Goal: Find specific page/section: Find specific page/section

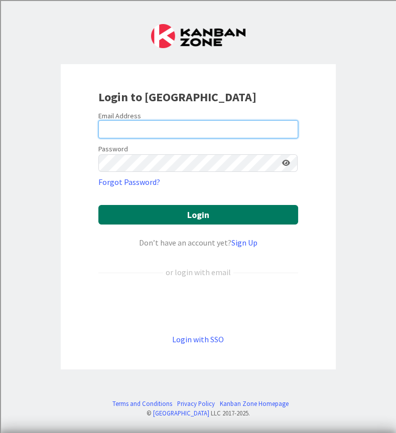
type input "[PERSON_NAME][EMAIL_ADDRESS][PERSON_NAME][DOMAIN_NAME]"
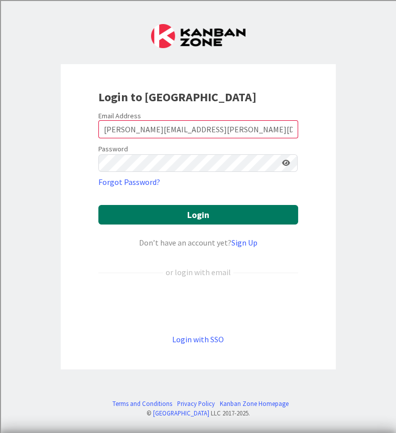
click at [184, 219] on button "Login" at bounding box center [198, 215] width 200 height 20
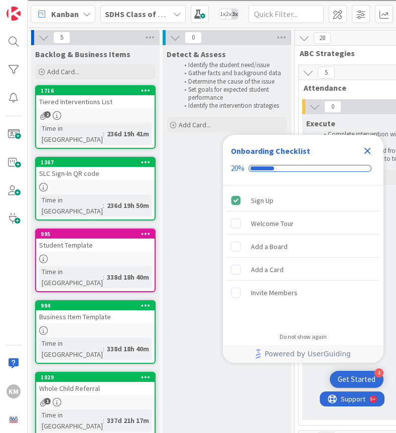
click at [367, 148] on icon "Close Checklist" at bounding box center [367, 151] width 12 height 12
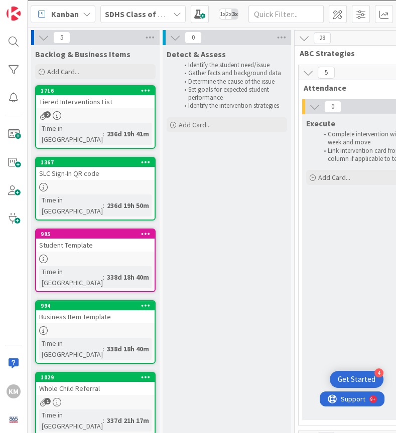
click at [121, 11] on b "SDHS Class of 2026" at bounding box center [139, 14] width 69 height 10
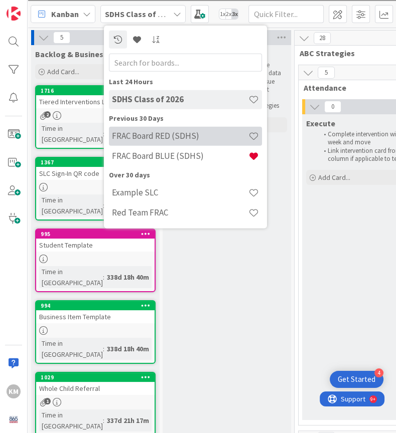
click at [165, 134] on h4 "FRAC Board RED (SDHS)" at bounding box center [180, 136] width 136 height 10
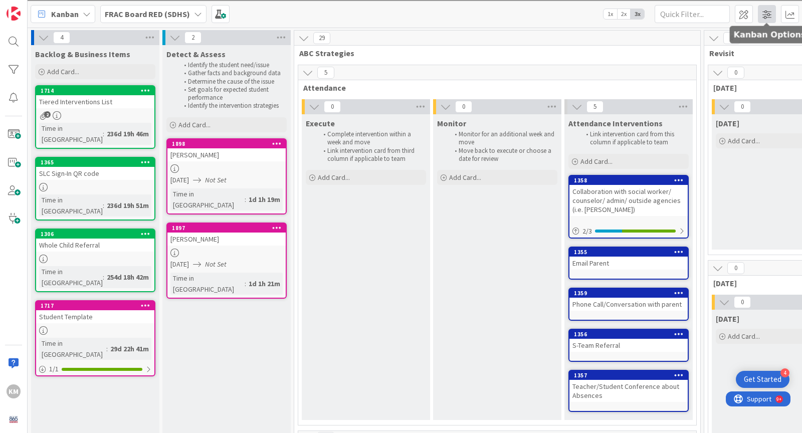
click at [395, 17] on span at bounding box center [767, 14] width 18 height 18
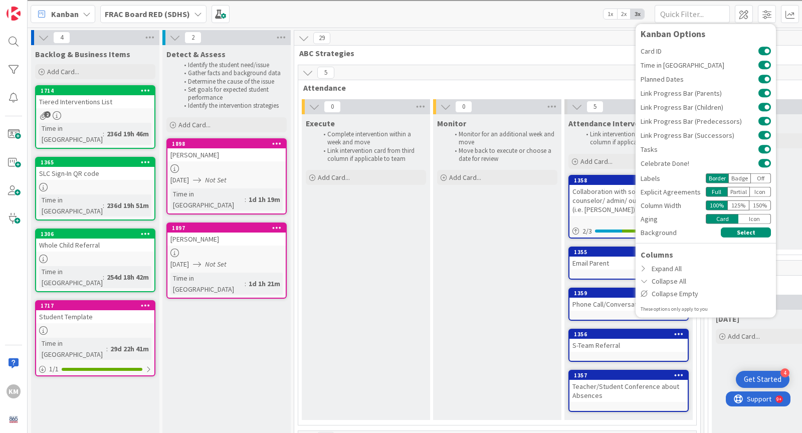
click at [395, 48] on span "ABC Strategies" at bounding box center [493, 53] width 388 height 10
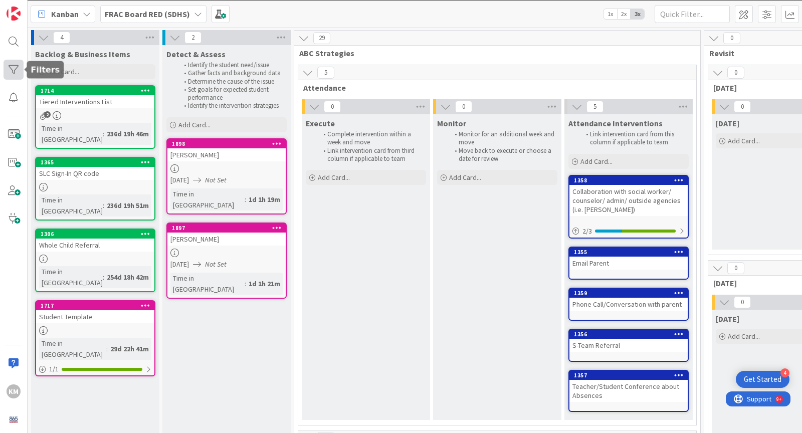
click at [12, 70] on div at bounding box center [14, 70] width 20 height 20
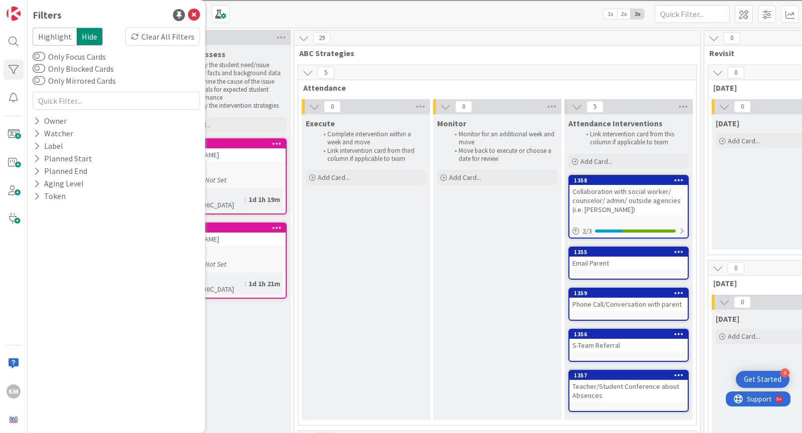
click at [349, 260] on div "Execute Complete intervention within a week and move Link intervention card fro…" at bounding box center [366, 267] width 128 height 306
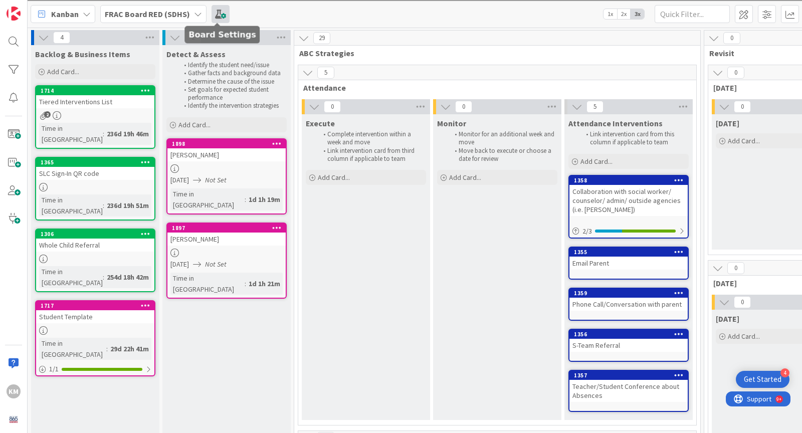
click at [212, 12] on span at bounding box center [221, 14] width 18 height 18
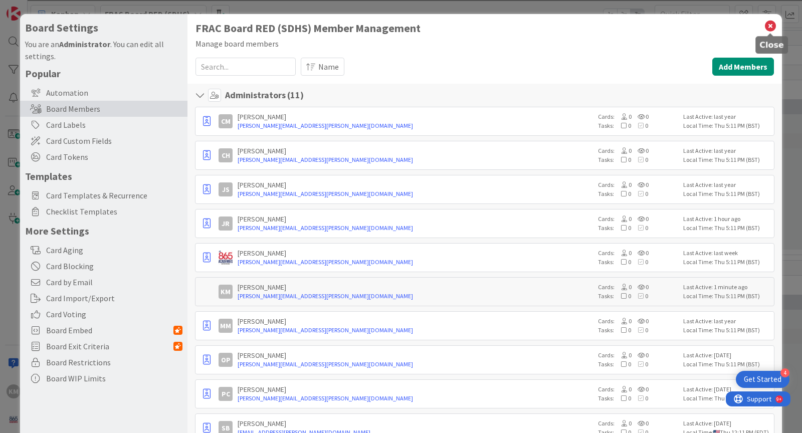
click at [395, 26] on icon at bounding box center [770, 26] width 13 height 14
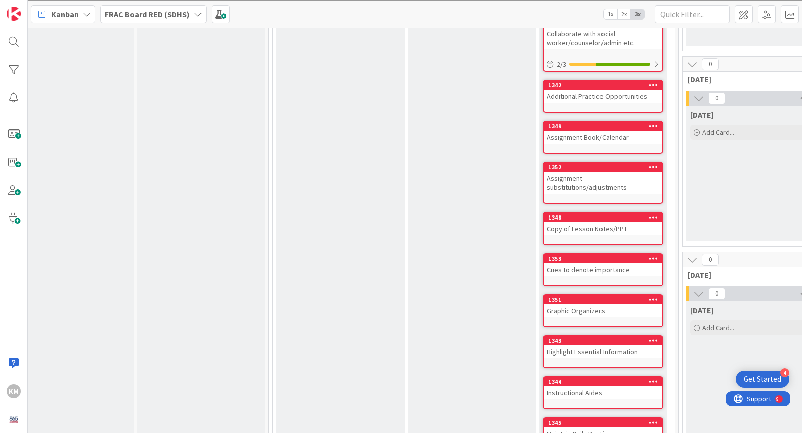
scroll to position [1182, 232]
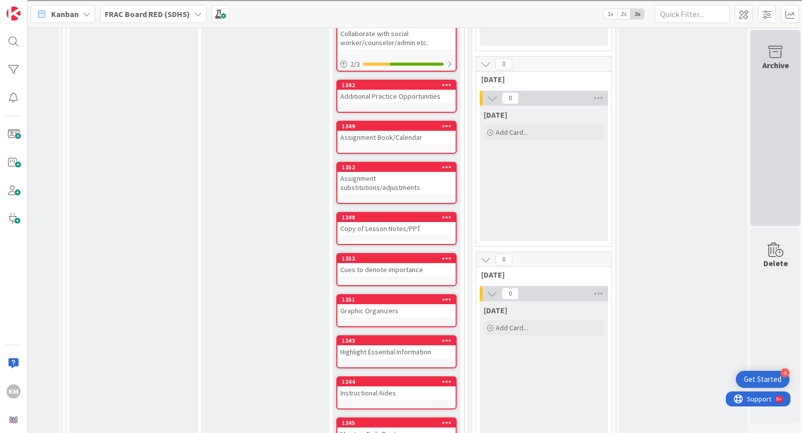
click at [395, 51] on icon at bounding box center [775, 52] width 38 height 14
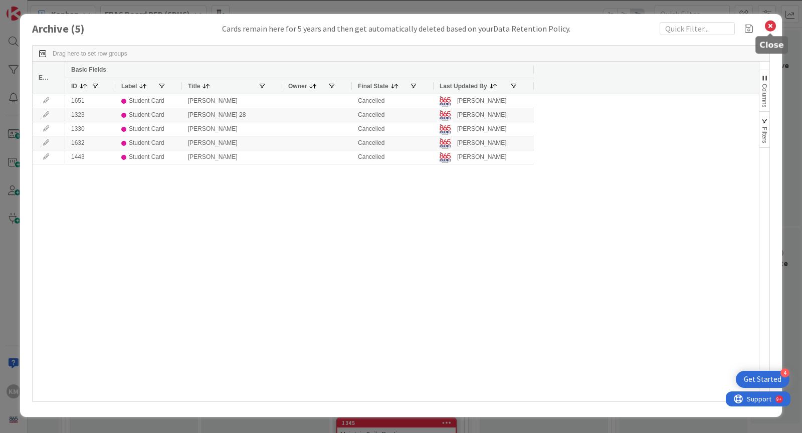
click at [395, 28] on icon at bounding box center [770, 26] width 13 height 14
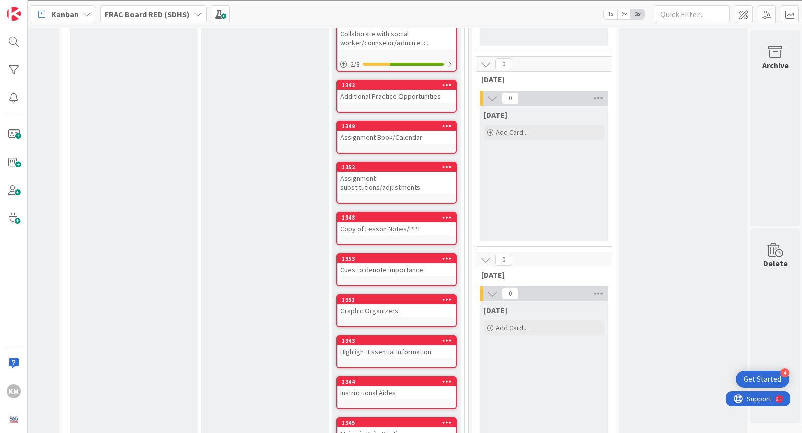
click at [153, 16] on b "FRAC Board RED (SDHS)" at bounding box center [147, 14] width 85 height 10
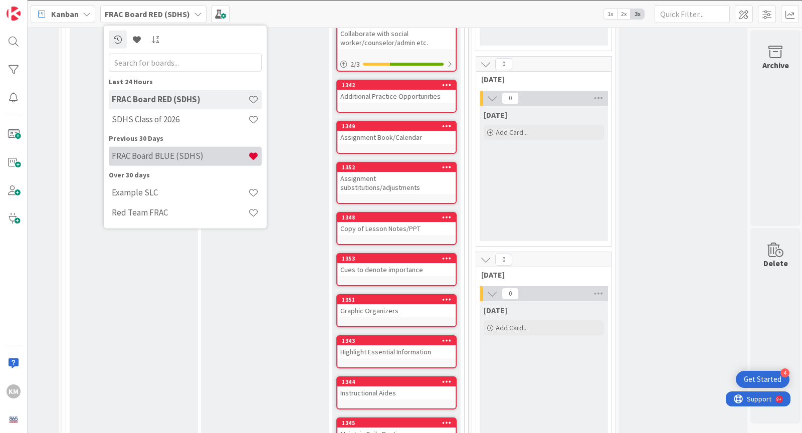
click at [169, 158] on h4 "FRAC Board BLUE (SDHS)" at bounding box center [180, 156] width 136 height 10
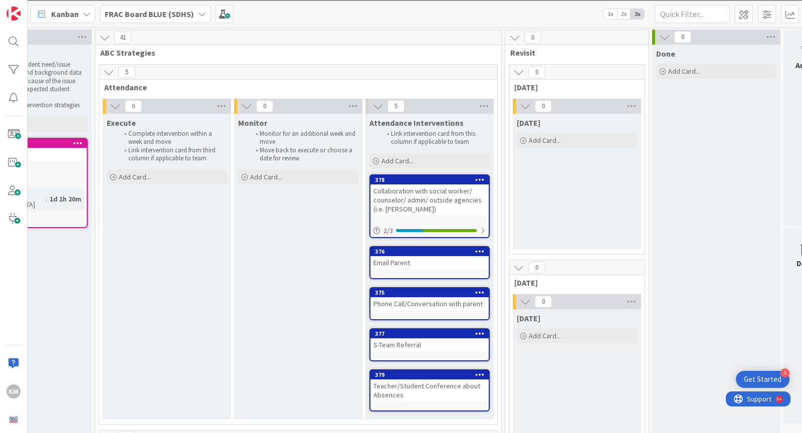
scroll to position [1, 232]
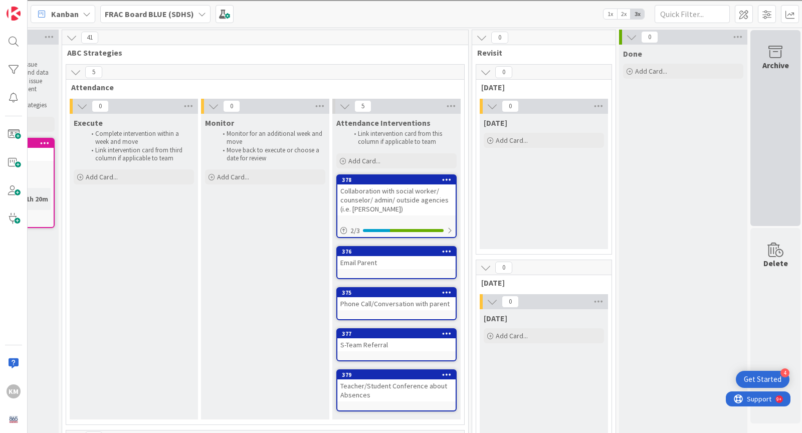
click at [395, 58] on icon at bounding box center [775, 52] width 38 height 14
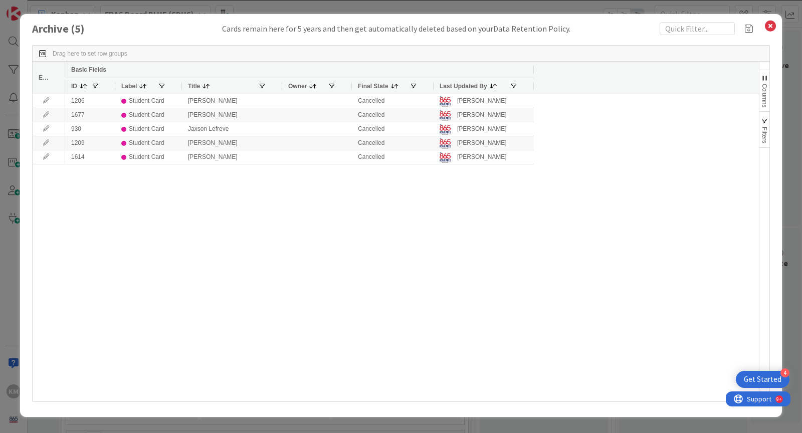
click at [395, 29] on icon at bounding box center [770, 26] width 13 height 14
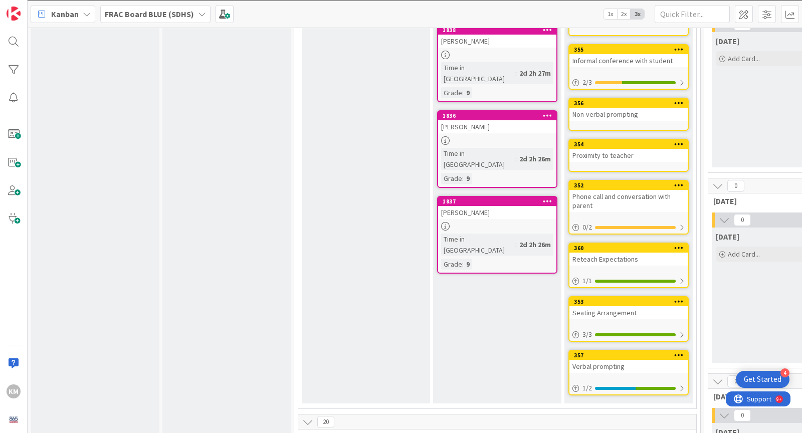
scroll to position [642, 0]
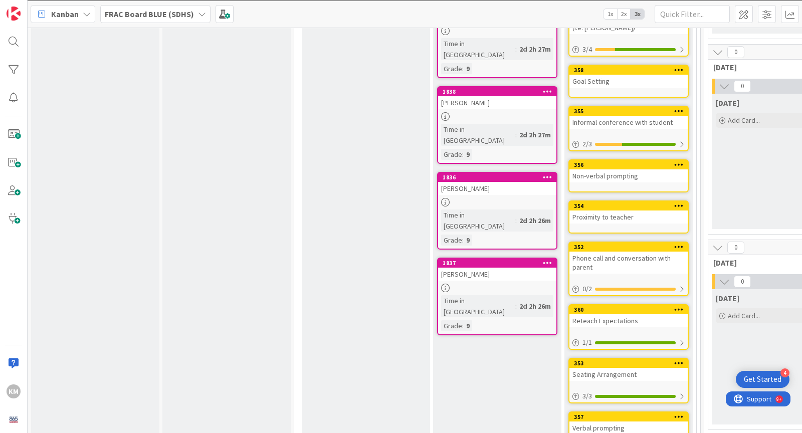
click at [395, 268] on div "[PERSON_NAME]" at bounding box center [497, 274] width 118 height 13
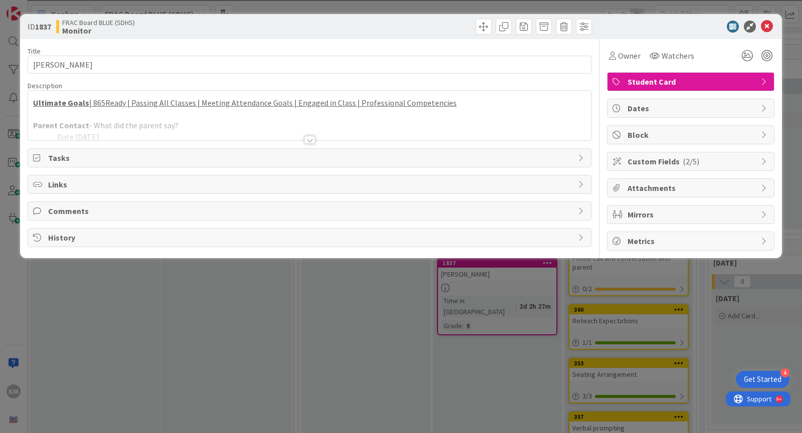
click at [312, 137] on div at bounding box center [309, 140] width 11 height 8
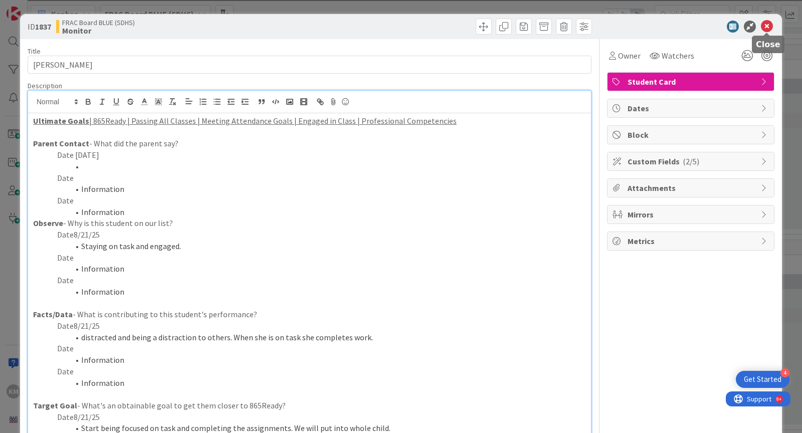
click at [395, 26] on icon at bounding box center [767, 27] width 12 height 12
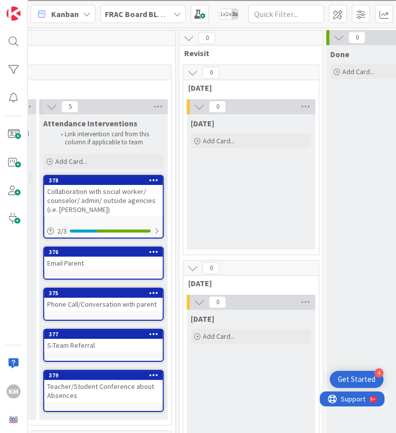
scroll to position [0, 533]
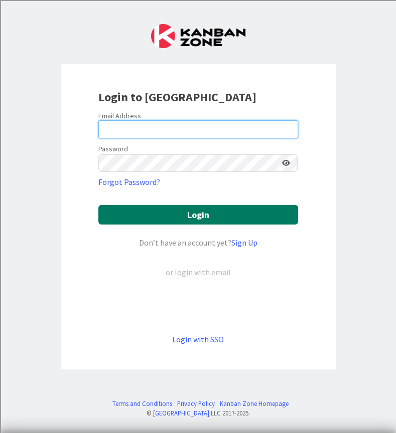
type input "[PERSON_NAME][EMAIL_ADDRESS][PERSON_NAME][DOMAIN_NAME]"
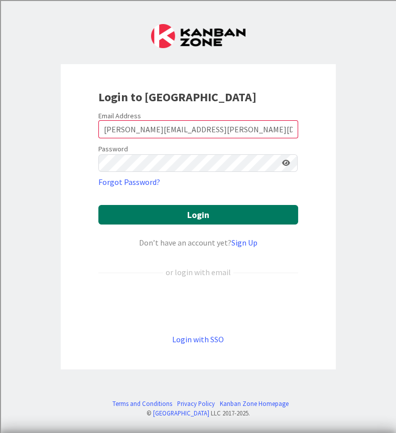
click at [204, 210] on button "Login" at bounding box center [198, 215] width 200 height 20
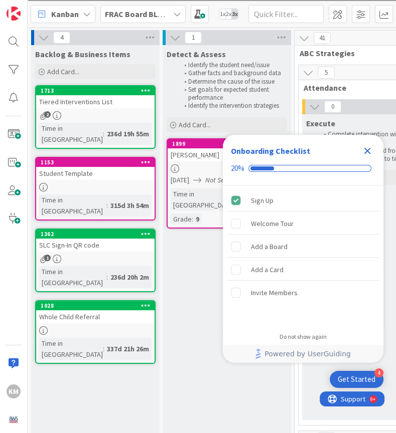
click at [367, 152] on icon "Close Checklist" at bounding box center [367, 151] width 7 height 7
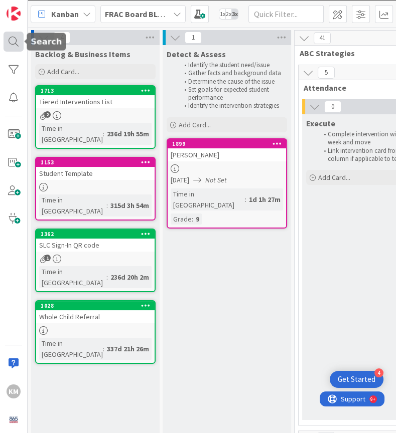
click at [14, 39] on div at bounding box center [14, 42] width 20 height 20
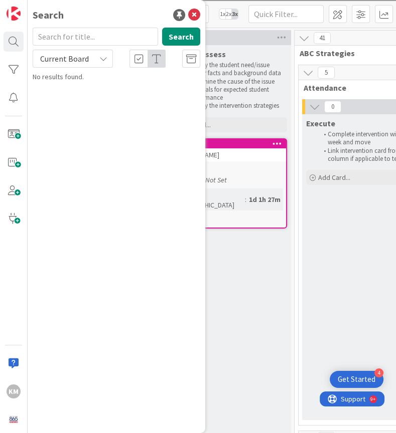
click at [70, 41] on input "text" at bounding box center [95, 37] width 125 height 18
type input "dereon"
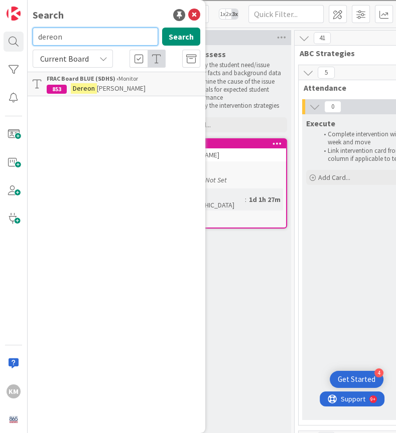
click at [76, 35] on input "dereon" at bounding box center [95, 37] width 125 height 18
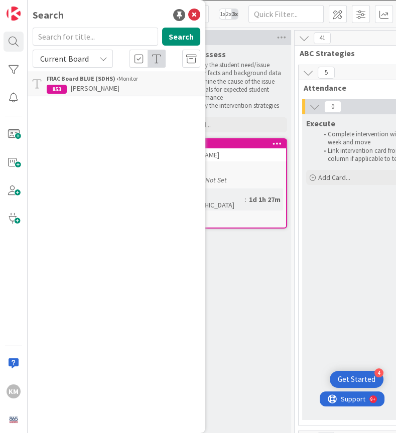
click at [97, 59] on div "Current Board" at bounding box center [73, 59] width 80 height 18
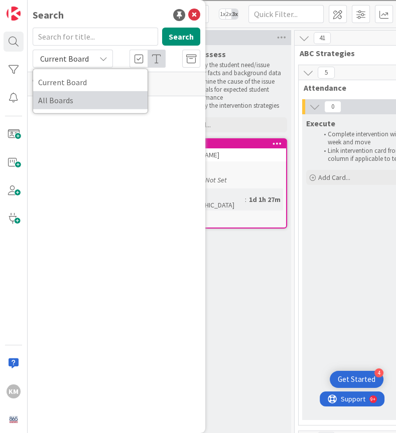
click at [97, 96] on span "All Boards" at bounding box center [90, 100] width 104 height 15
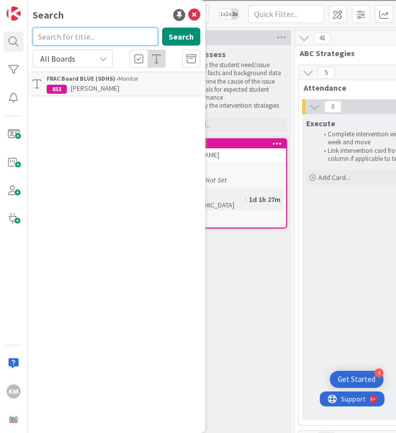
click at [86, 35] on input "text" at bounding box center [95, 37] width 125 height 18
type input "dereon"
click at [89, 40] on input "dereon" at bounding box center [95, 37] width 125 height 18
click at [66, 37] on input "jayden" at bounding box center [95, 37] width 125 height 18
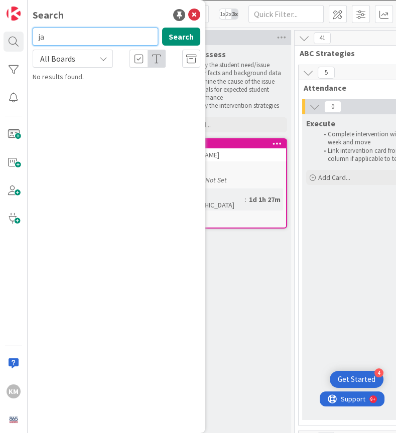
type input "j"
type input "gibson"
click at [87, 40] on input "gibson" at bounding box center [95, 37] width 125 height 18
type input "nigi"
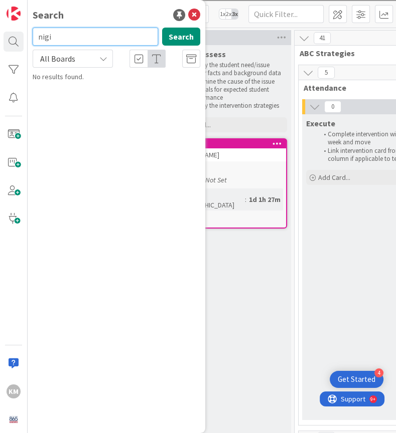
click at [71, 34] on input "nigi" at bounding box center [95, 37] width 125 height 18
click at [118, 36] on input "text" at bounding box center [95, 37] width 125 height 18
type input "harper"
click at [100, 35] on input "harper" at bounding box center [95, 37] width 125 height 18
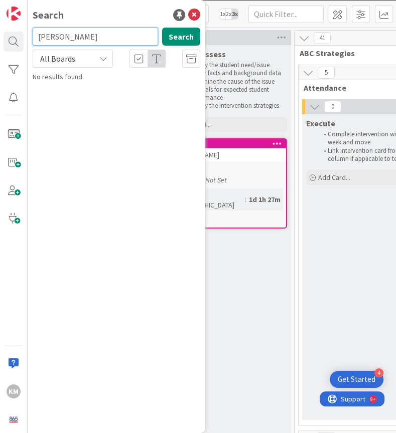
click at [100, 35] on input "harper" at bounding box center [95, 37] width 125 height 18
type input "leo"
click at [71, 39] on input "leo" at bounding box center [95, 37] width 125 height 18
type input "ishawn"
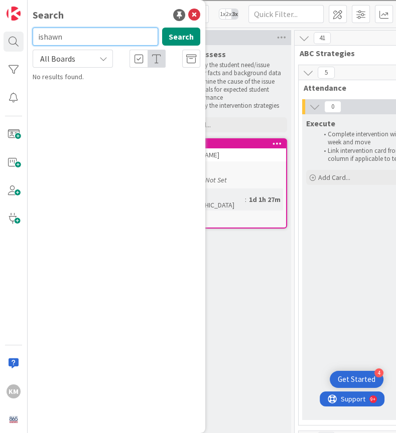
click at [92, 36] on input "ishawn" at bounding box center [95, 37] width 125 height 18
